Goal: Task Accomplishment & Management: Manage account settings

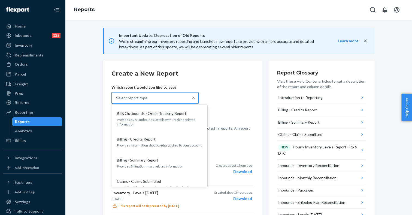
click at [169, 99] on div "Select report type" at bounding box center [150, 97] width 77 height 11
click at [117, 99] on input "option B2B Outbounds - Order Tracking Report focused, 1 of 30. 30 results avail…" at bounding box center [116, 97] width 1 height 5
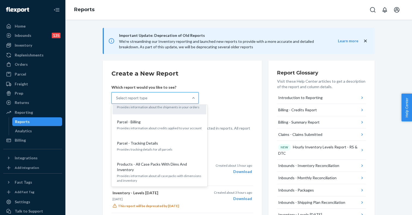
scroll to position [508, 0]
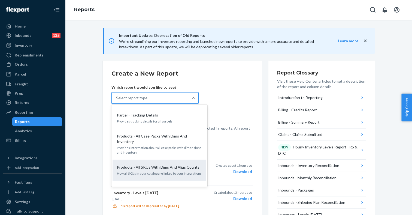
click at [152, 164] on p "Products - All SKUs With Dims And Alias Counts" at bounding box center [158, 166] width 83 height 5
click at [117, 101] on input "option Products - All SKUs With Dims And Alias Counts focused, 23 of 30. 30 res…" at bounding box center [116, 97] width 1 height 5
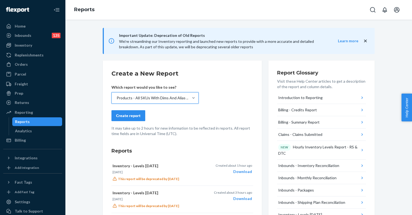
click at [135, 117] on div "Create report" at bounding box center [128, 115] width 25 height 5
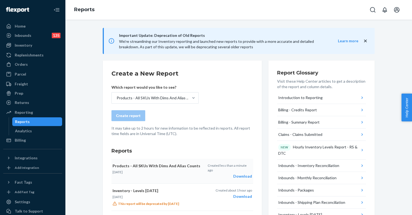
click at [239, 173] on div "Download" at bounding box center [230, 175] width 44 height 5
click at [43, 35] on div "Inbounds 135" at bounding box center [33, 36] width 58 height 8
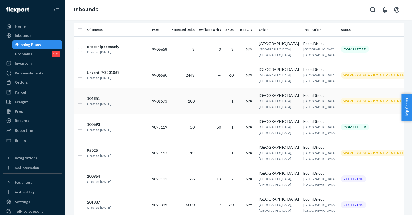
scroll to position [116, 0]
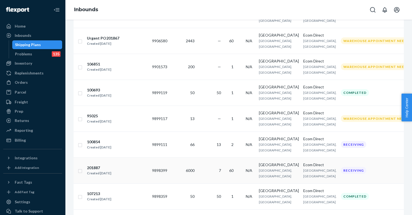
click at [170, 157] on td "9898399" at bounding box center [160, 170] width 20 height 26
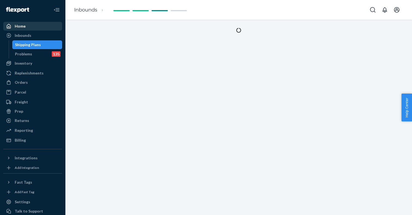
click at [34, 25] on div "Home" at bounding box center [33, 26] width 58 height 8
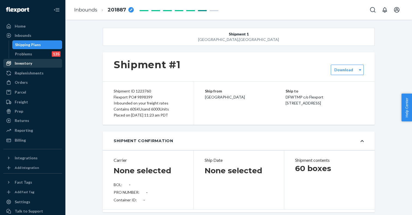
click at [31, 60] on div "Inventory" at bounding box center [23, 62] width 17 height 5
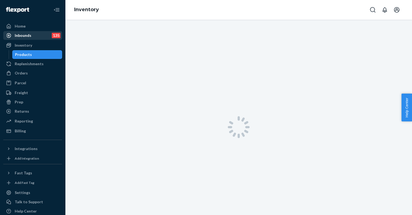
click at [34, 35] on div "Inbounds 135" at bounding box center [33, 36] width 58 height 8
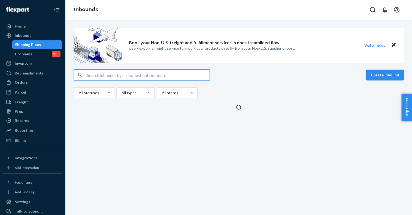
click at [114, 74] on input "text" at bounding box center [148, 74] width 123 height 11
type input "20058"
type input "200584"
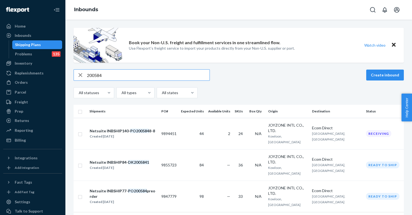
click at [148, 73] on input "200584" at bounding box center [148, 74] width 123 height 11
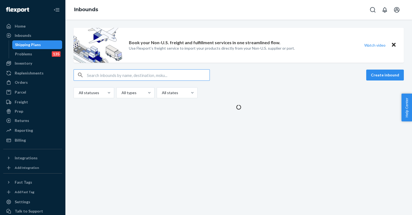
click at [139, 77] on input "text" at bounding box center [148, 74] width 123 height 11
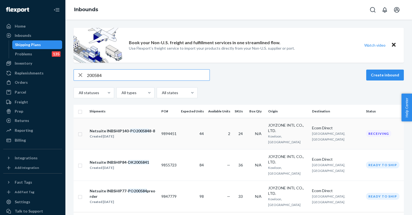
type input "200584"
click at [202, 125] on td "44" at bounding box center [192, 133] width 27 height 31
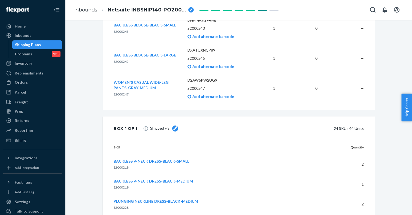
scroll to position [857, 0]
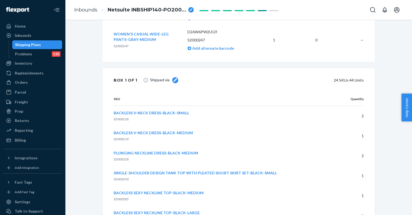
click at [123, 117] on span "S2000218" at bounding box center [121, 119] width 15 height 4
copy span "S2000218"
click at [25, 64] on div "Inventory" at bounding box center [23, 62] width 17 height 5
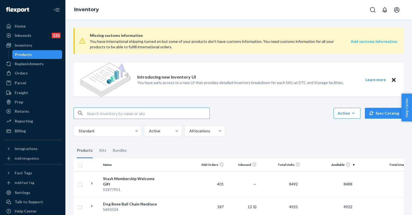
click at [372, 42] on strong "Add customs information" at bounding box center [374, 41] width 47 height 5
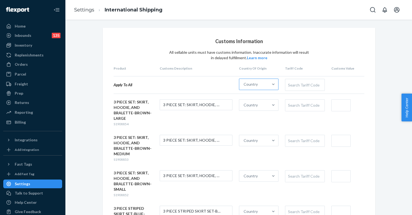
click at [256, 84] on div "Country" at bounding box center [251, 83] width 14 height 5
click at [244, 84] on input "Country" at bounding box center [244, 83] width 1 height 5
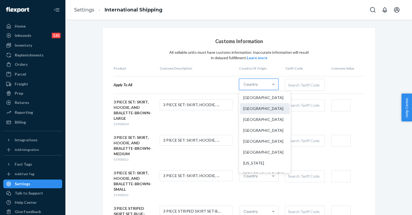
click at [254, 108] on div "[GEOGRAPHIC_DATA]" at bounding box center [265, 108] width 50 height 11
click at [244, 87] on input "option China focused, 2 of 249. 249 results available. Use Up and Down to choos…" at bounding box center [244, 83] width 1 height 5
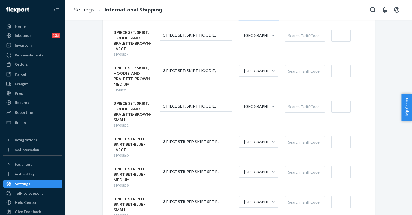
scroll to position [7, 0]
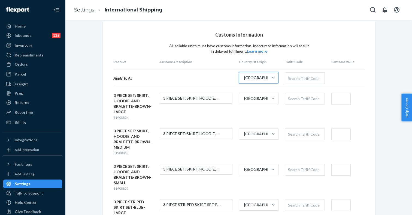
click at [297, 98] on div "Search Tariff Code" at bounding box center [304, 98] width 39 height 11
type input "s"
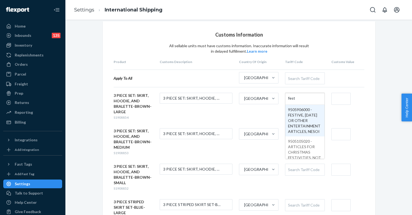
type input "festi"
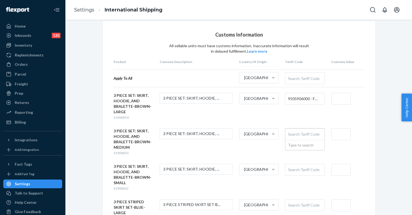
click at [291, 135] on div "Search Tariff Code" at bounding box center [304, 133] width 39 height 11
type input "fest"
click at [293, 169] on div "Search Tariff Code" at bounding box center [304, 169] width 39 height 11
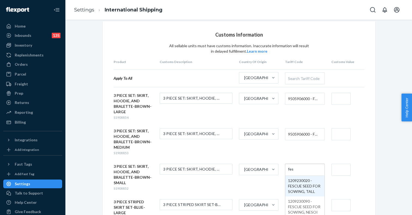
type input "fest"
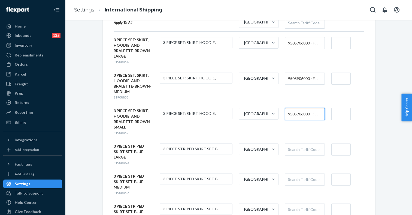
scroll to position [66, 0]
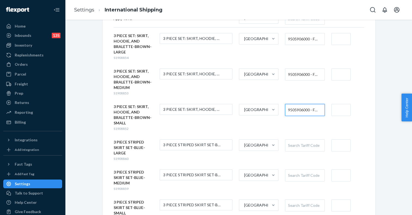
click at [299, 147] on div "Search Tariff Code" at bounding box center [304, 145] width 39 height 11
type input "fest"
click at [121, 159] on span "S1908860" at bounding box center [121, 158] width 15 height 4
copy span "S1908860"
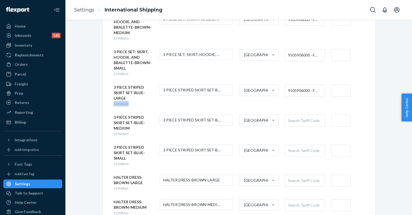
scroll to position [131, 0]
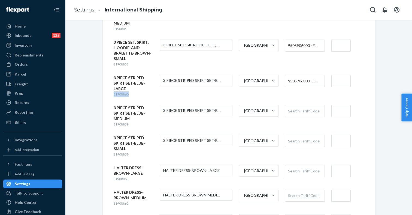
click at [302, 111] on div "Search Tariff Code" at bounding box center [304, 110] width 39 height 11
type input "skirt"
click at [301, 80] on span "9505906000 - FESTIVE, [DATE] OR OTHER ENTERTAINMENT ARTICLES, NESOI" at bounding box center [303, 80] width 31 height 9
type input "skirt"
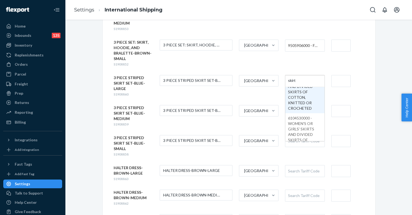
scroll to position [81, 0]
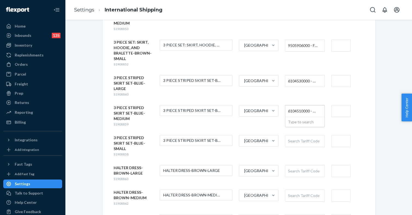
click at [299, 109] on span "6104510000 - WOMEN'S OR GIRLS' SKIRTS AND DIVIDED SKIRTS, KNITTED OR CROCHETED,…" at bounding box center [303, 110] width 31 height 9
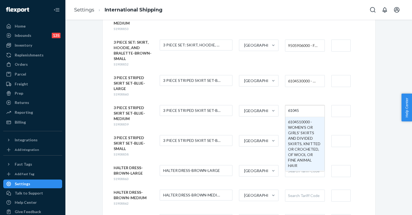
type input "610453"
click at [296, 111] on input "610453" at bounding box center [295, 111] width 14 height 10
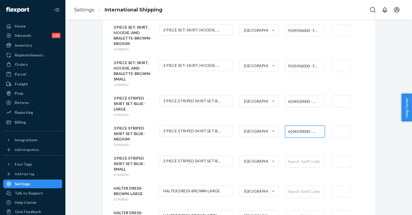
scroll to position [104, 0]
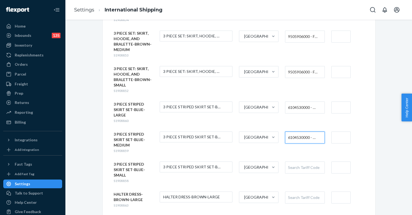
click at [299, 72] on span "9505906000 - FESTIVE, [DATE] OR OTHER ENTERTAINMENT ARTICLES, NESOI" at bounding box center [303, 71] width 31 height 9
paste input "610453"
type input "610453"
click at [297, 39] on span "9505906000 - FESTIVE, [DATE] OR OTHER ENTERTAINMENT ARTICLES, NESOI" at bounding box center [303, 36] width 31 height 9
paste input "610453"
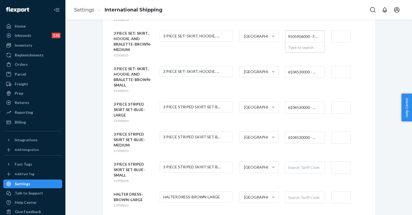
type input "610453"
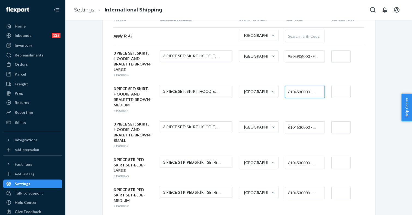
scroll to position [40, 0]
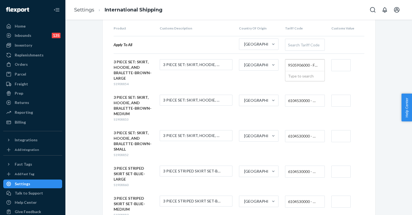
click at [298, 64] on span "9505906000 - FESTIVE, [DATE] OR OTHER ENTERTAINMENT ARTICLES, NESOI" at bounding box center [303, 64] width 31 height 9
paste input "610453"
type input "610453"
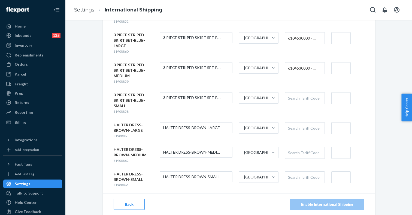
scroll to position [0, 0]
click at [295, 98] on div "Search Tariff Code" at bounding box center [304, 97] width 39 height 11
paste input "610453"
type input "610453"
click at [294, 130] on div "Search Tariff Code" at bounding box center [304, 127] width 39 height 11
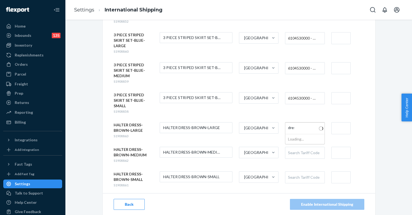
type input "dress"
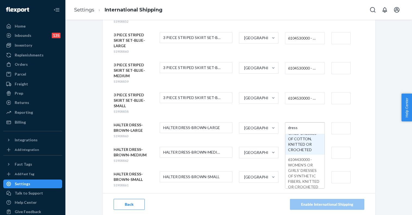
scroll to position [314, 0]
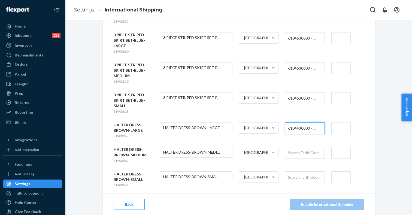
click at [298, 151] on div "Search Tariff Code" at bounding box center [304, 152] width 39 height 11
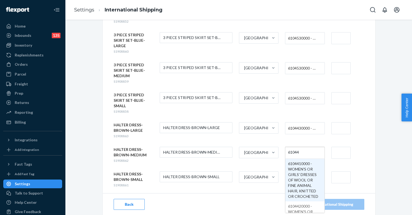
type input "610443"
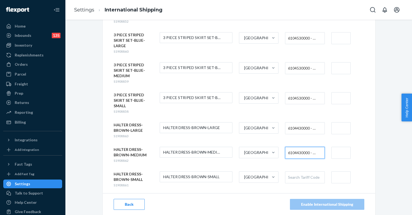
click at [296, 177] on div "Search Tariff Code" at bounding box center [304, 176] width 39 height 11
paste input "610453"
type input "610453"
click at [337, 177] on input "text" at bounding box center [340, 177] width 19 height 12
type input "$11"
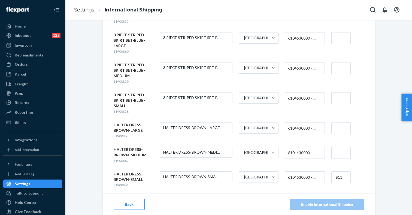
click at [340, 153] on input "text" at bounding box center [340, 153] width 19 height 12
type input "$11"
click at [340, 132] on input "text" at bounding box center [340, 128] width 19 height 12
type input "$11"
click at [338, 98] on input "text" at bounding box center [340, 98] width 19 height 12
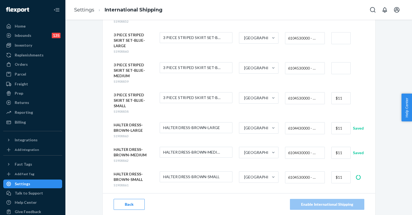
type input "$11"
click at [340, 66] on input "text" at bounding box center [340, 68] width 19 height 12
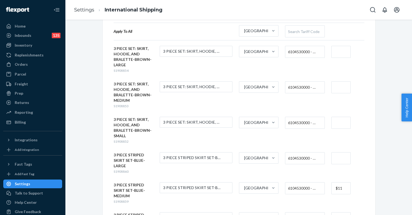
scroll to position [47, 0]
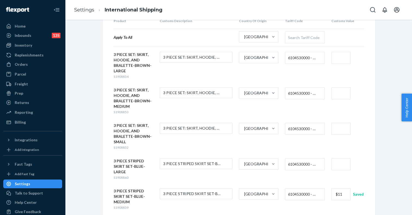
type input "$11"
click at [341, 163] on input "text" at bounding box center [340, 164] width 19 height 12
type input "$11"
click at [341, 126] on input "text" at bounding box center [340, 129] width 19 height 12
type input "$111"
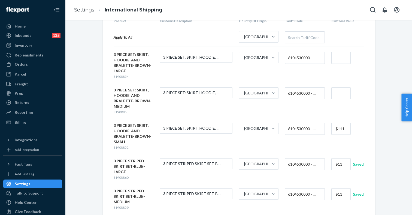
click at [341, 90] on input "text" at bounding box center [340, 93] width 19 height 12
type input "$11"
click at [340, 60] on input "text" at bounding box center [340, 58] width 19 height 12
type input "$11"
click at [343, 129] on input "$111" at bounding box center [340, 129] width 19 height 12
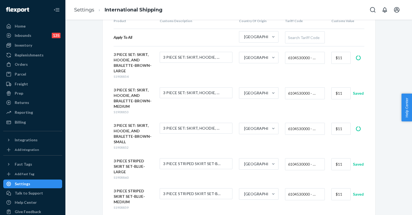
type input "$11"
click at [223, 141] on form "3 PIECE SET: SKIRT, HOODIE, AND BRALETTE-BROWN-SMALL S1908852 3 PIECE SET: SKIR…" at bounding box center [239, 136] width 251 height 27
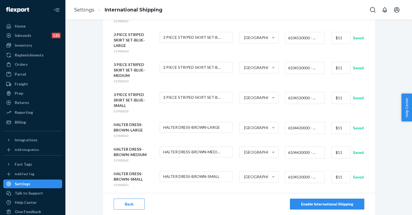
scroll to position [173, 0]
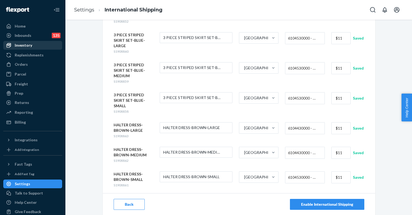
click at [29, 44] on div "Inventory" at bounding box center [23, 45] width 17 height 5
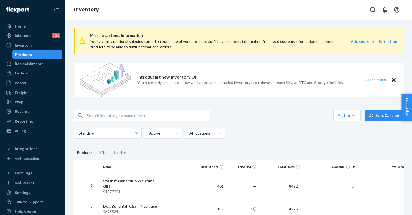
click at [346, 114] on div "Action" at bounding box center [347, 115] width 19 height 5
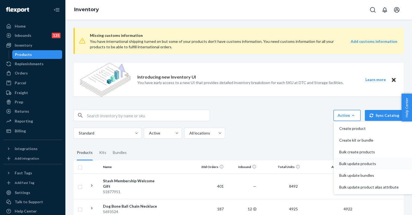
click at [357, 163] on span "Bulk update products" at bounding box center [368, 164] width 59 height 4
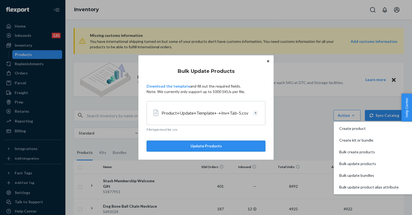
click at [207, 146] on button "Update Products" at bounding box center [206, 146] width 119 height 11
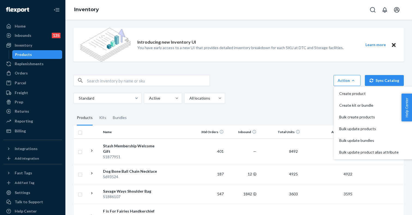
click at [26, 53] on div "Products" at bounding box center [23, 54] width 17 height 5
click at [32, 75] on div "Orders" at bounding box center [33, 73] width 58 height 8
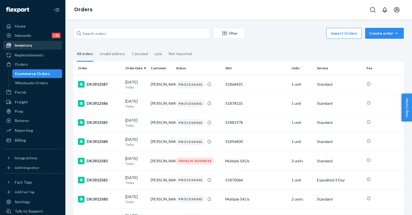
click at [32, 44] on div "Inventory" at bounding box center [33, 45] width 58 height 8
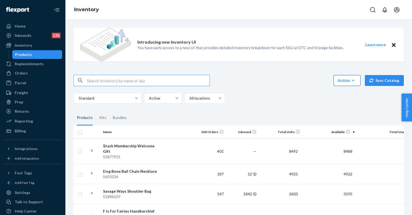
click at [347, 83] on div "Action" at bounding box center [347, 80] width 19 height 5
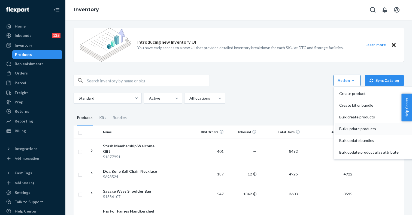
click at [354, 128] on span "Bulk update products" at bounding box center [368, 129] width 59 height 4
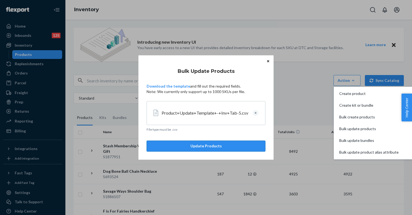
click at [215, 146] on button "Update Products" at bounding box center [206, 146] width 119 height 11
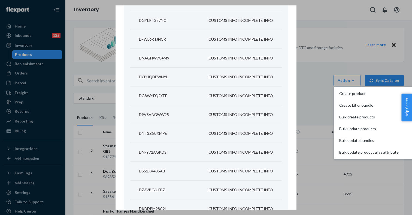
scroll to position [4185, 0]
click at [314, 77] on div "Showing Errored Products DSKU MSKU ERROR DHXD9S85862 CUSTOMS INFO INCOMPLETE IN…" at bounding box center [206, 107] width 412 height 215
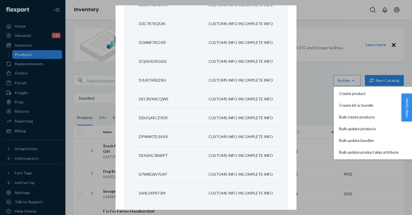
scroll to position [4672, 0]
click at [312, 142] on div "Showing Errored Products DSKU MSKU ERROR DHXD9S85862 CUSTOMS INFO INCOMPLETE IN…" at bounding box center [206, 107] width 412 height 215
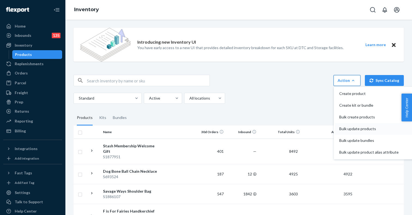
click at [359, 128] on span "Bulk update products" at bounding box center [368, 129] width 59 height 4
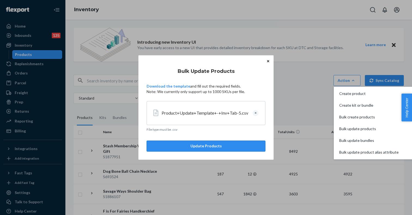
click at [214, 146] on button "Update Products" at bounding box center [206, 146] width 119 height 11
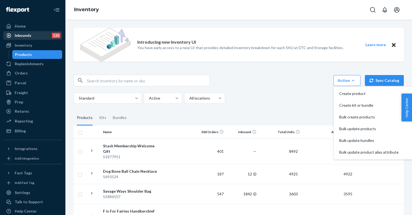
click at [37, 34] on div "Inbounds 135" at bounding box center [33, 36] width 58 height 8
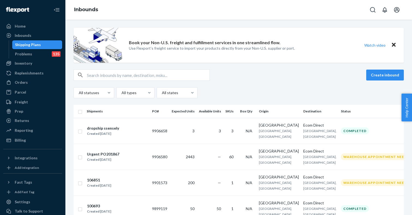
click at [232, 93] on div "All statuses All types All states" at bounding box center [239, 92] width 330 height 11
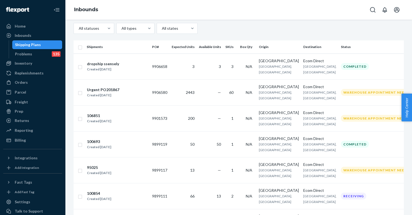
scroll to position [26, 0]
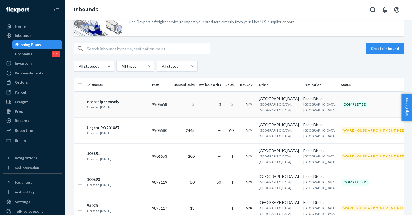
click at [193, 107] on td "3" at bounding box center [183, 104] width 27 height 26
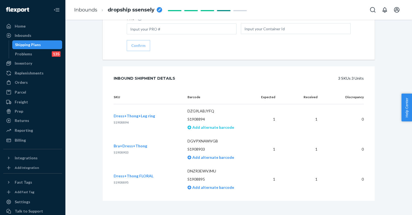
scroll to position [748, 0]
click at [123, 120] on span "S1908894" at bounding box center [121, 122] width 15 height 4
copy span "S1908894"
